Goal: Task Accomplishment & Management: Manage account settings

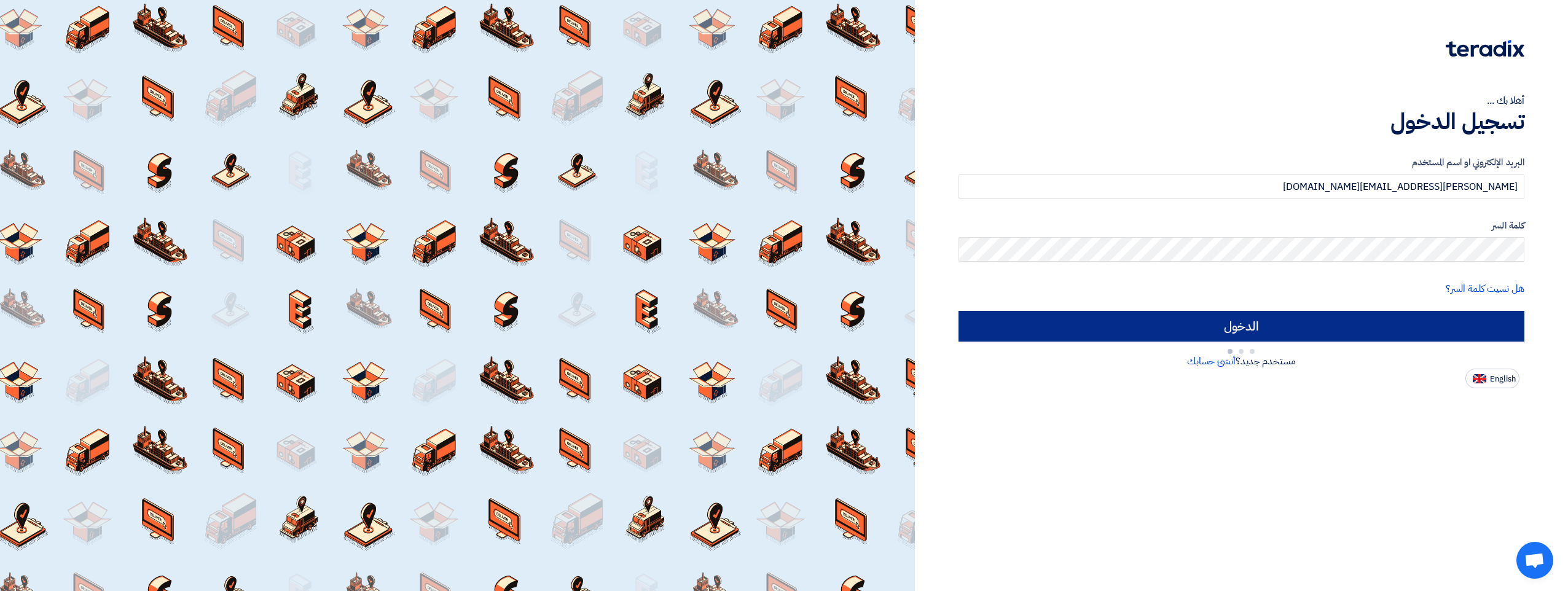
type input "Sign in"
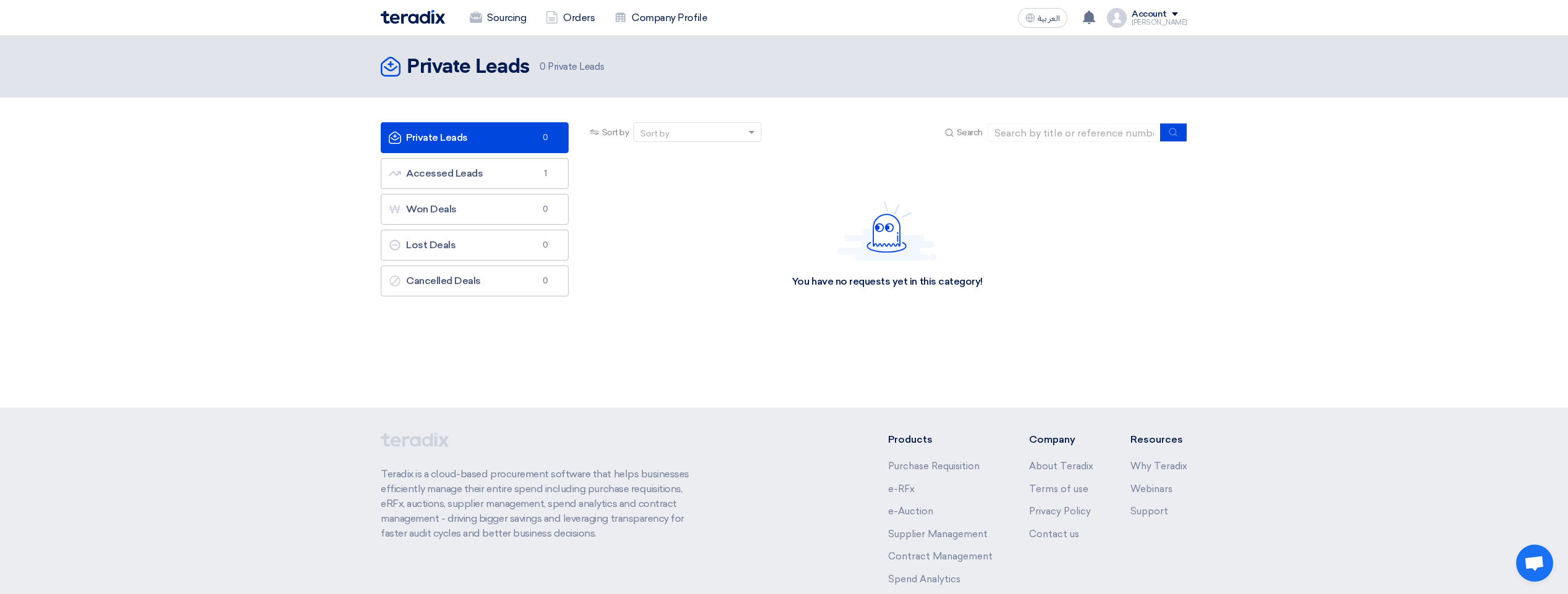
click at [548, 135] on span "0" at bounding box center [546, 137] width 15 height 12
click at [551, 137] on span "0" at bounding box center [546, 137] width 15 height 12
click at [543, 138] on span "0" at bounding box center [546, 137] width 15 height 12
click at [462, 140] on link "Private Leads Private Leads 0" at bounding box center [474, 138] width 188 height 31
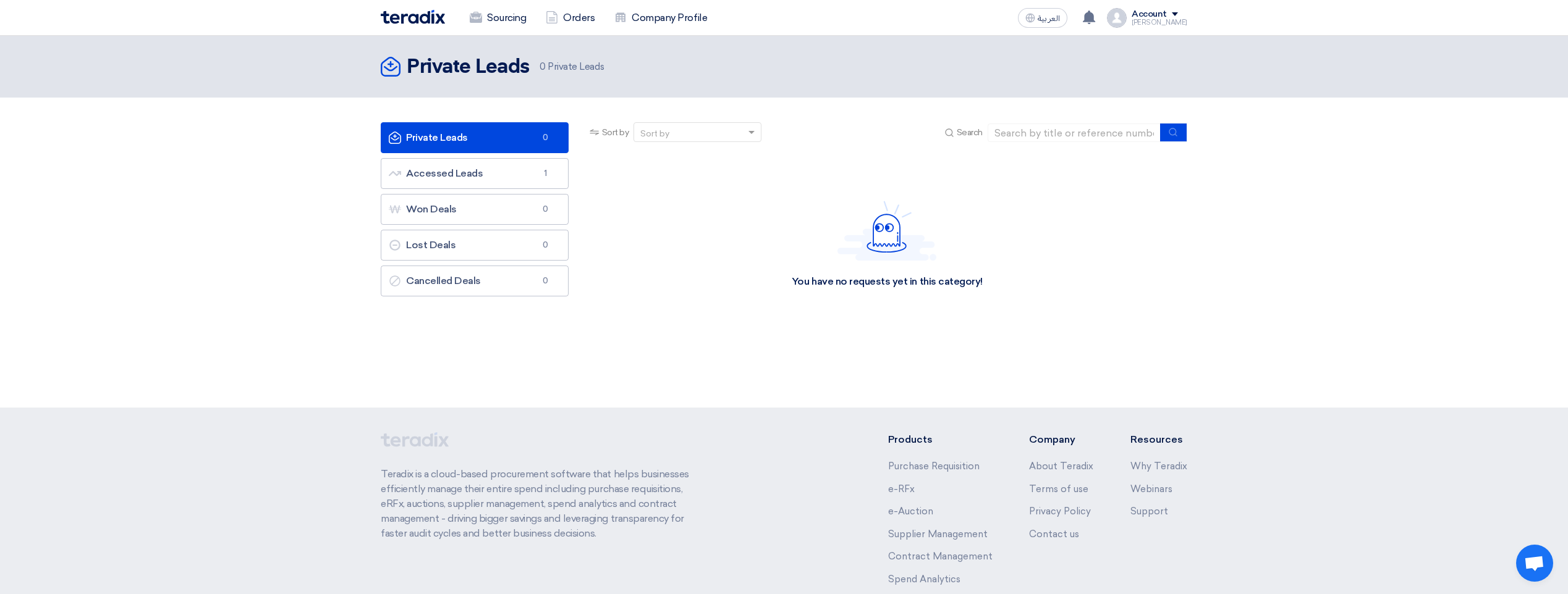
click at [462, 140] on link "Private Leads Private Leads 0" at bounding box center [474, 138] width 188 height 31
click at [510, 164] on link "Accessed Leads Accessed Leads 1" at bounding box center [474, 174] width 188 height 31
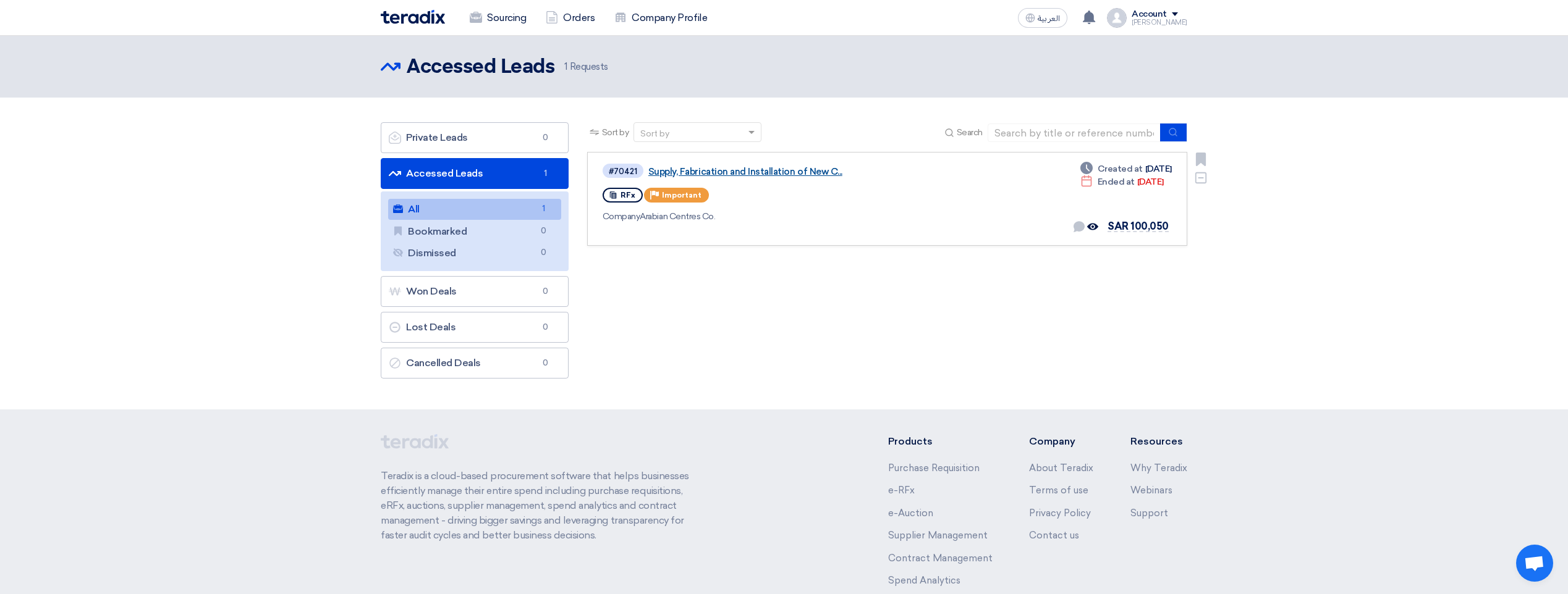
click at [728, 168] on link "Supply, Fabrication and Installation of New C..." at bounding box center [803, 172] width 309 height 11
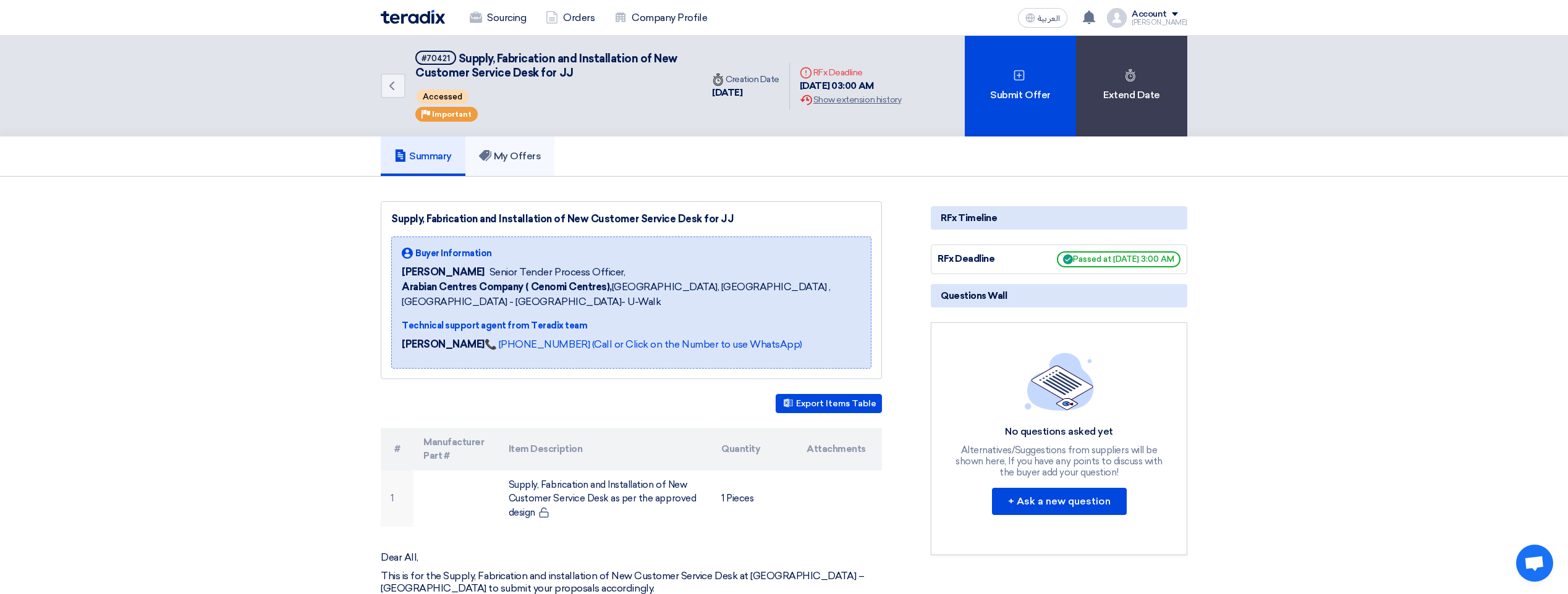
click at [535, 161] on h5 "My Offers" at bounding box center [510, 156] width 62 height 12
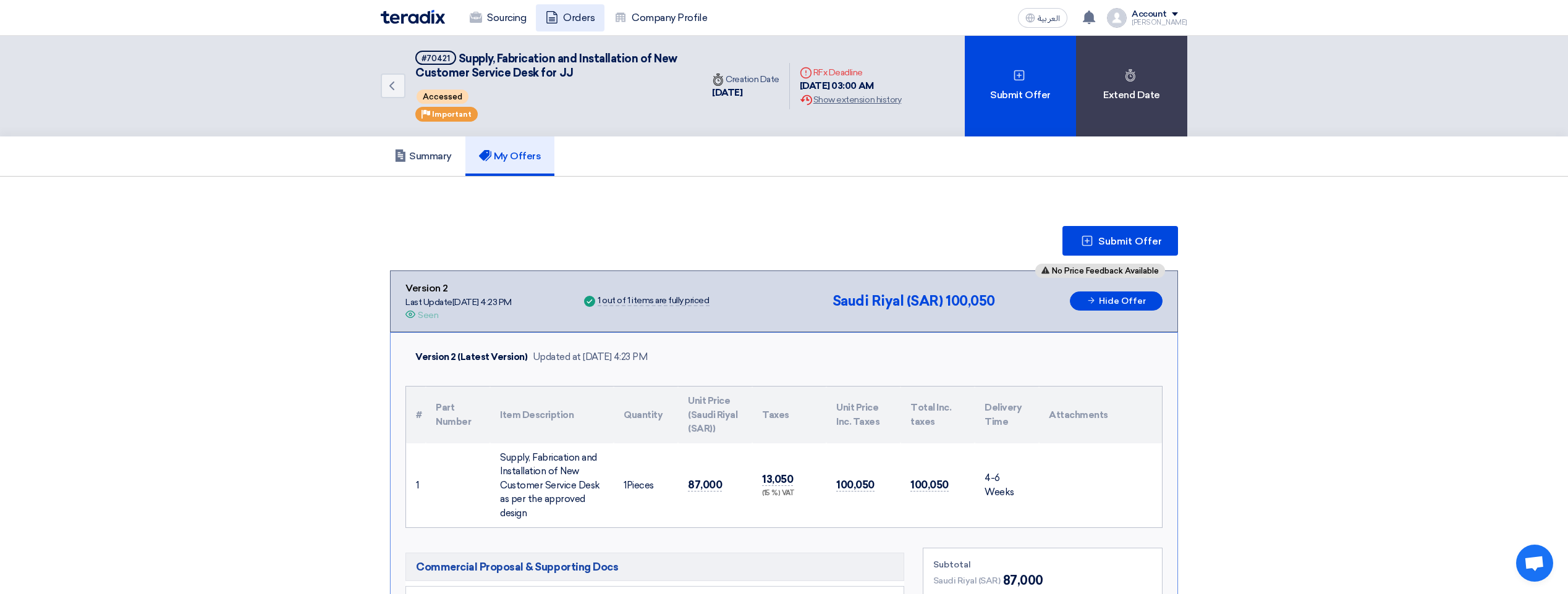
click at [566, 21] on link "Orders" at bounding box center [570, 18] width 68 height 27
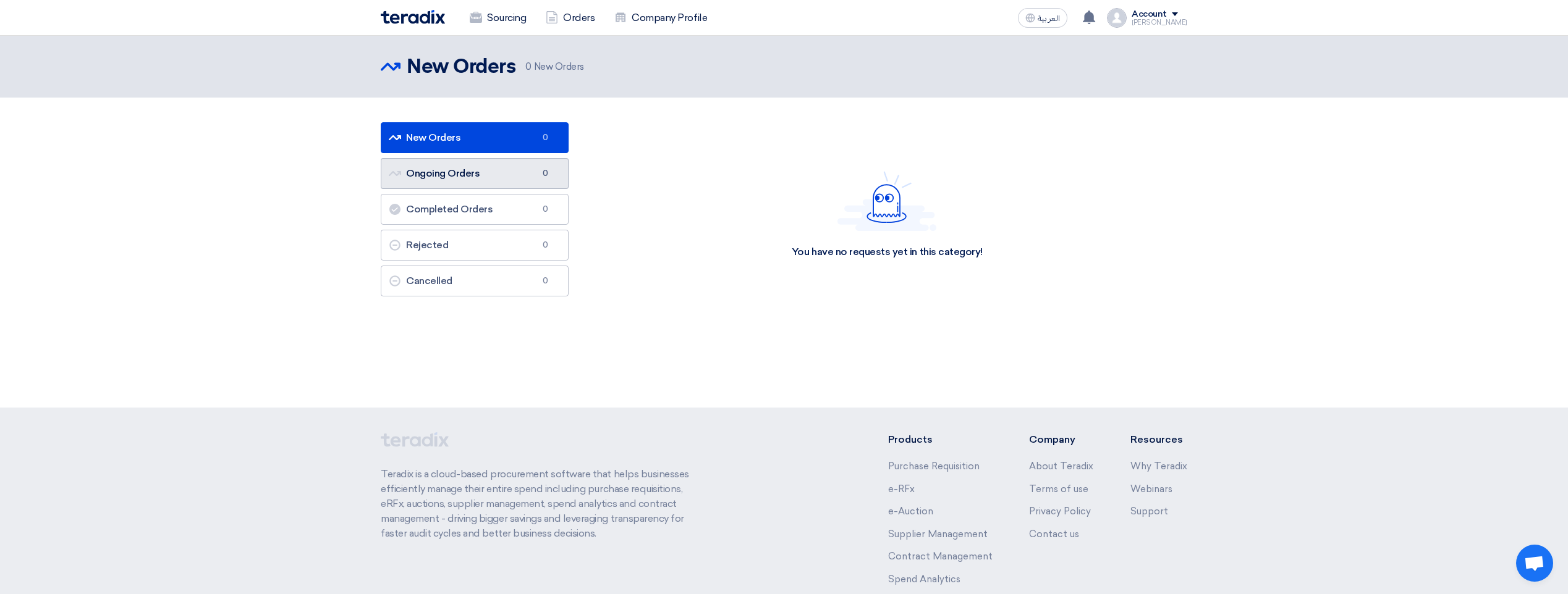
click at [549, 177] on span "0" at bounding box center [546, 174] width 15 height 12
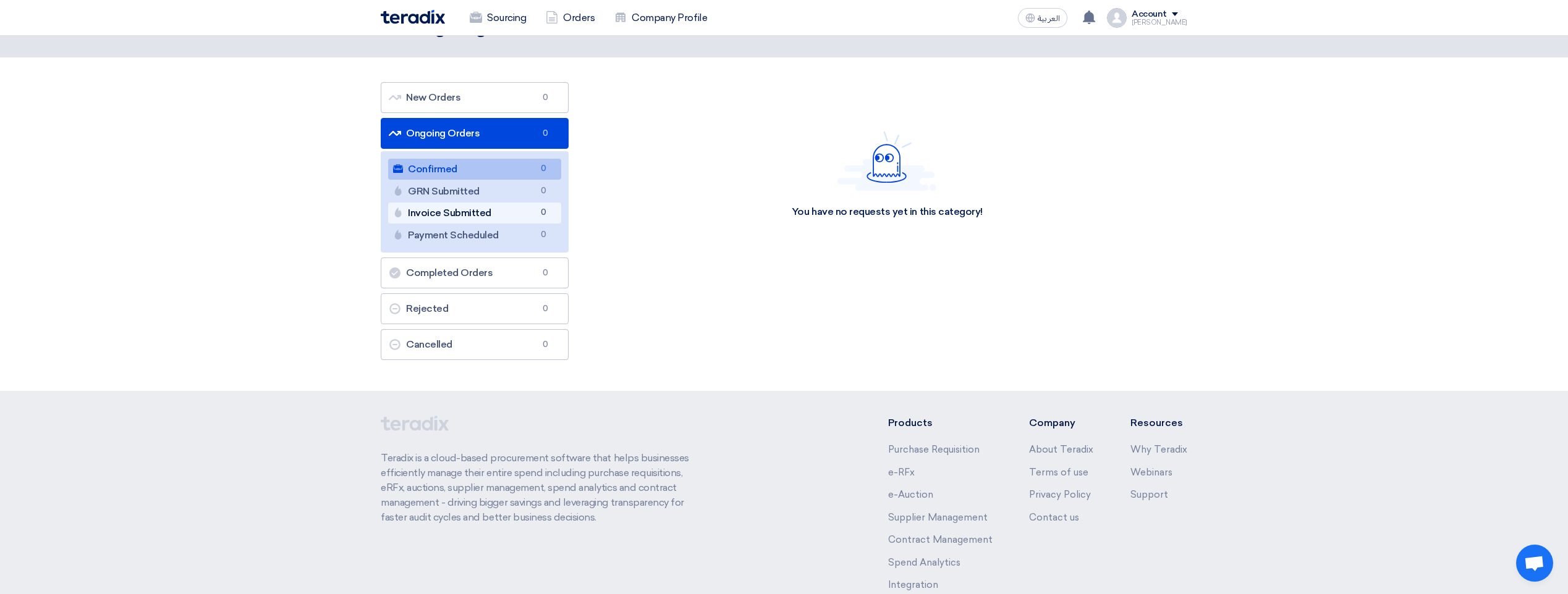
scroll to position [62, 0]
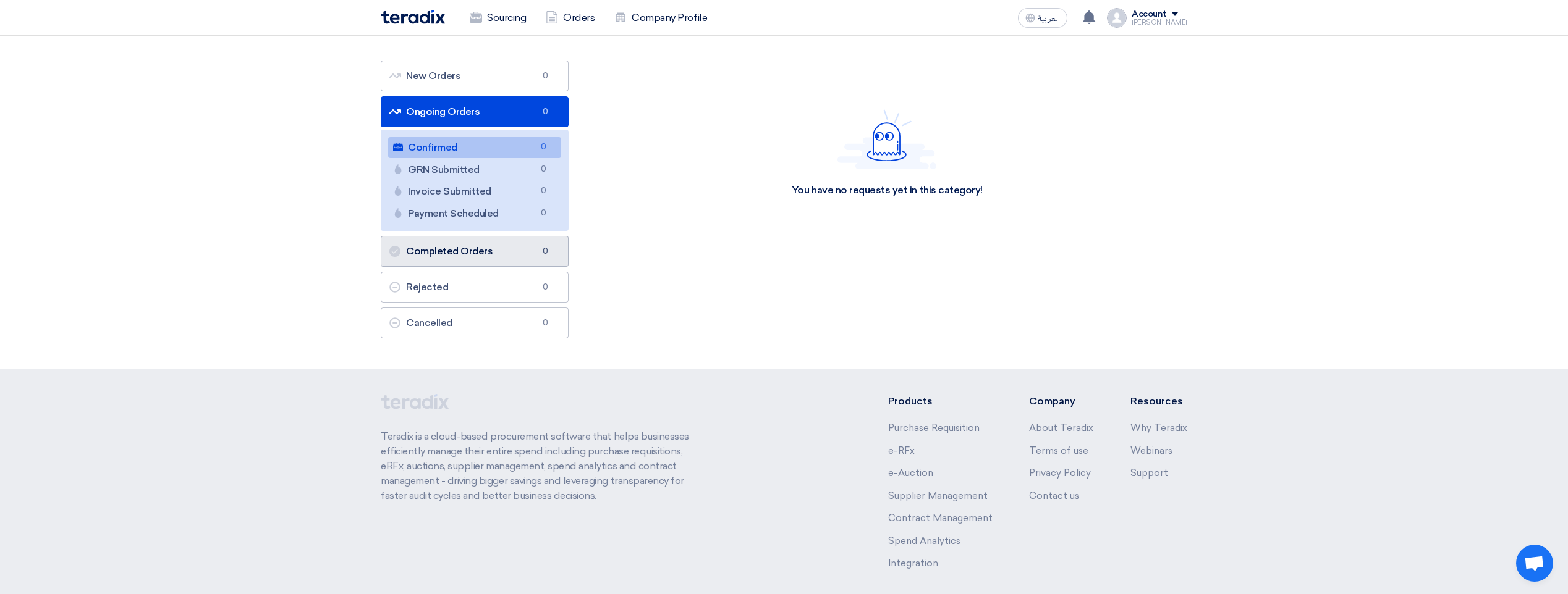
click at [528, 242] on link "Completed Orders Completed Orders 0" at bounding box center [474, 252] width 188 height 31
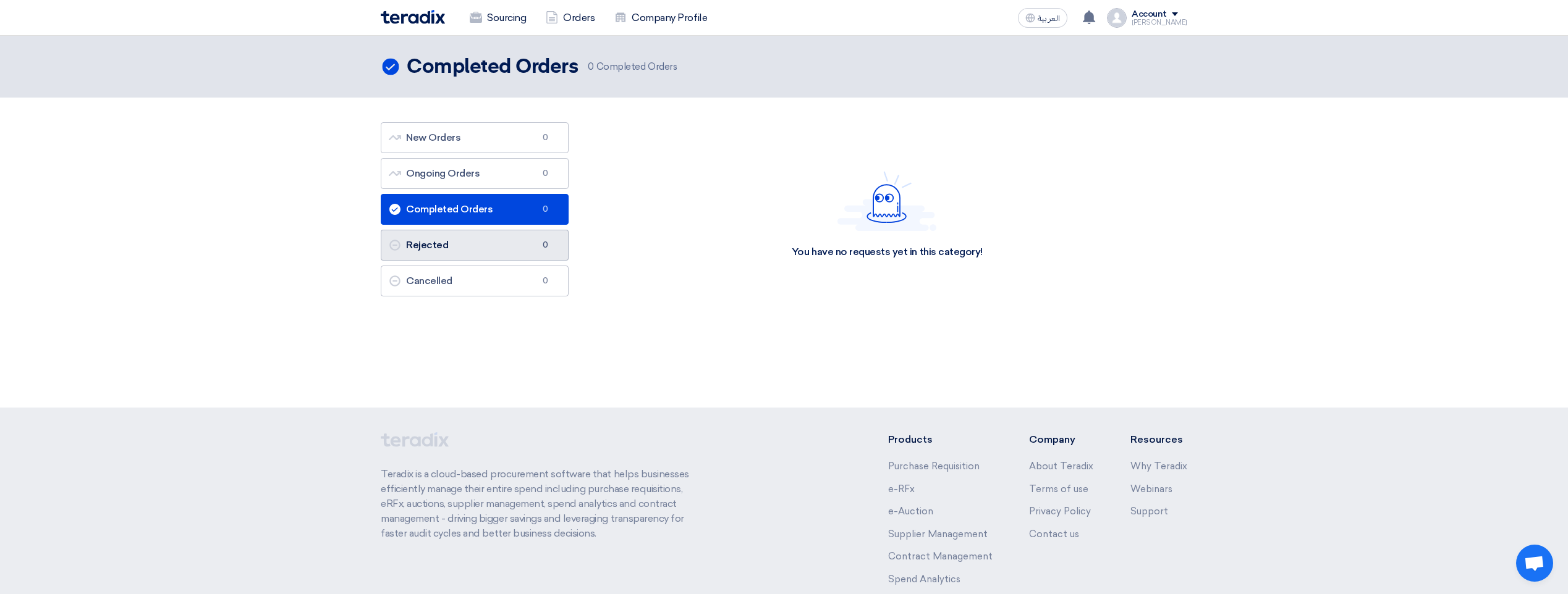
click at [456, 251] on link "Rejected Rejected 0" at bounding box center [474, 245] width 188 height 31
